Goal: Navigation & Orientation: Find specific page/section

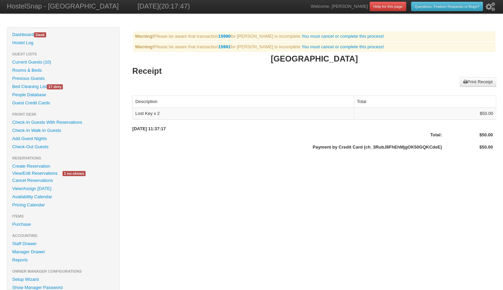
click at [36, 85] on link "Bed Cleaning List 17 dirty" at bounding box center [63, 87] width 112 height 8
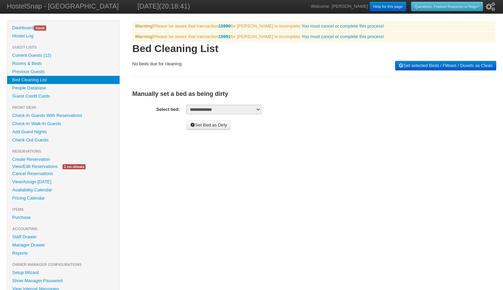
click at [36, 70] on link "Previous Guests" at bounding box center [63, 72] width 112 height 8
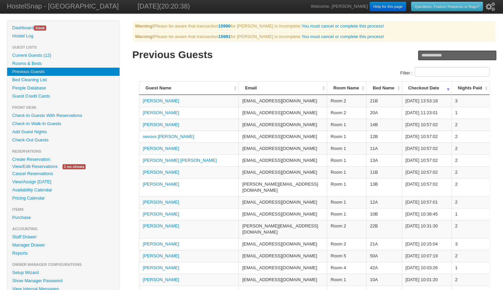
click at [44, 70] on link "Previous Guests" at bounding box center [63, 72] width 112 height 8
